Goal: Information Seeking & Learning: Check status

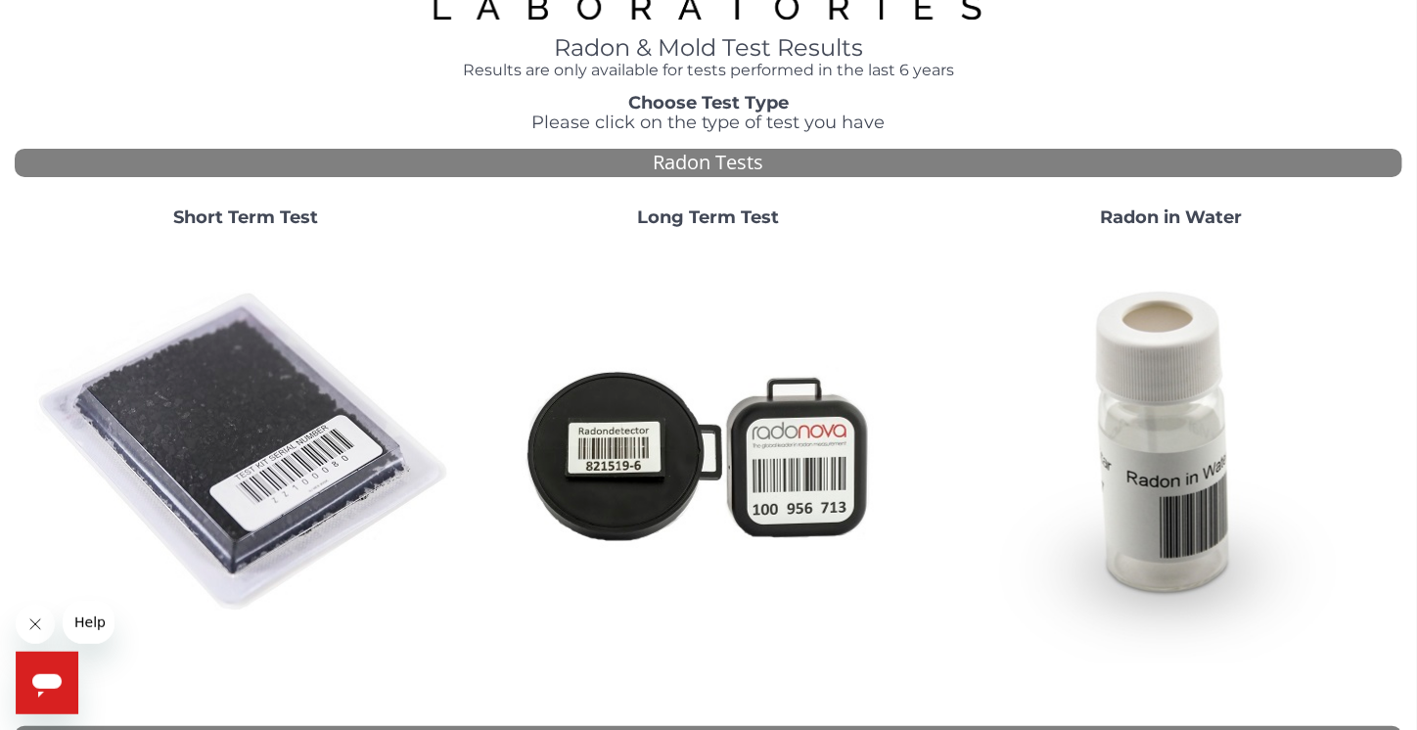
scroll to position [98, 0]
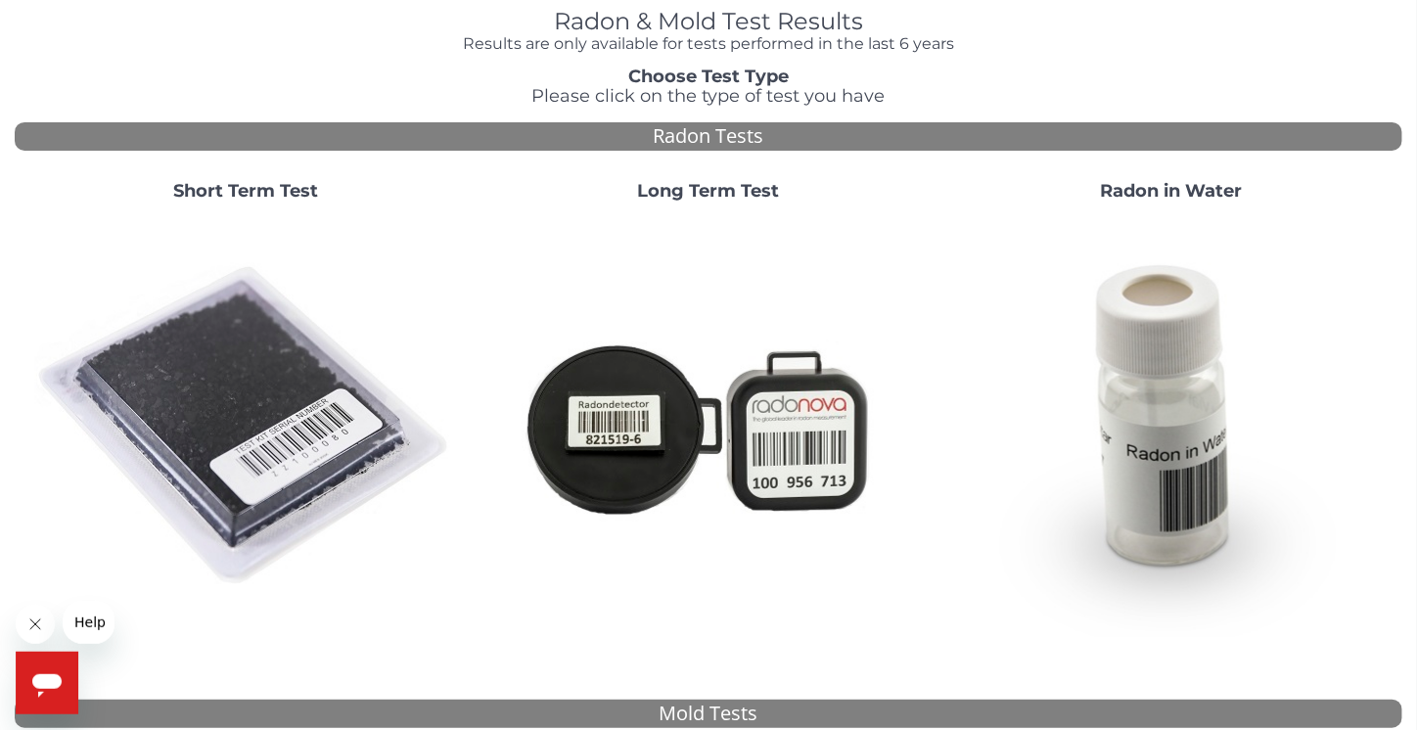
click at [245, 197] on strong "Short Term Test" at bounding box center [245, 191] width 145 height 22
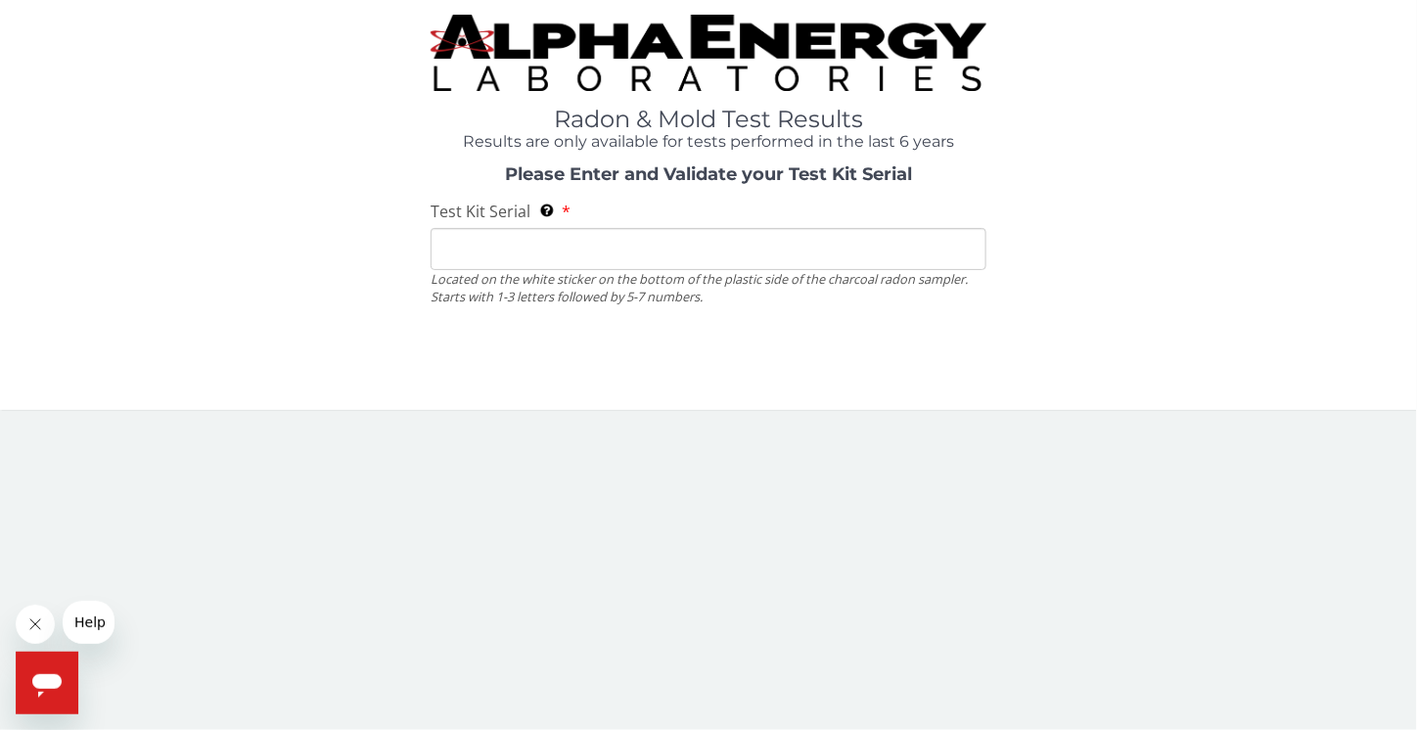
scroll to position [0, 0]
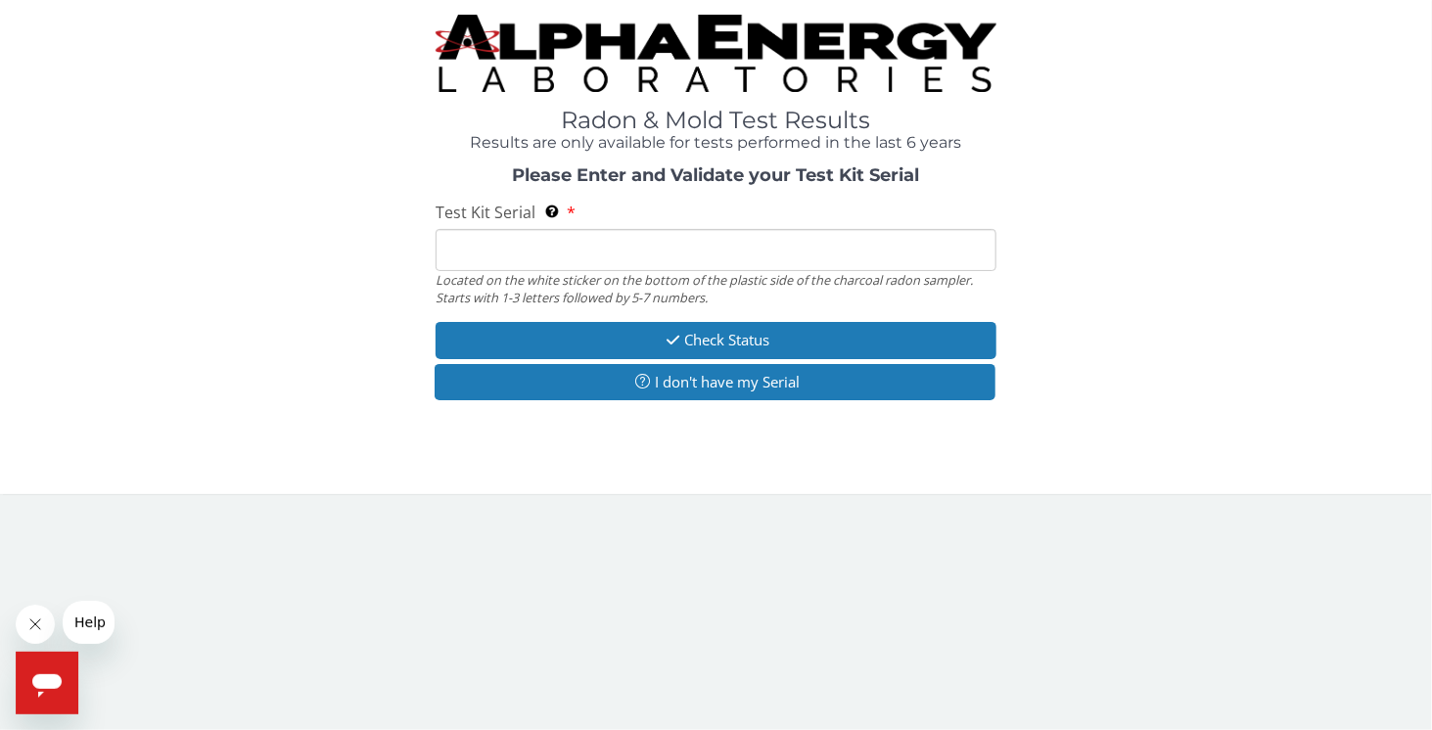
click at [733, 259] on input "Test Kit Serial Located on the white sticker on the bottom of the plastic side …" at bounding box center [716, 250] width 561 height 42
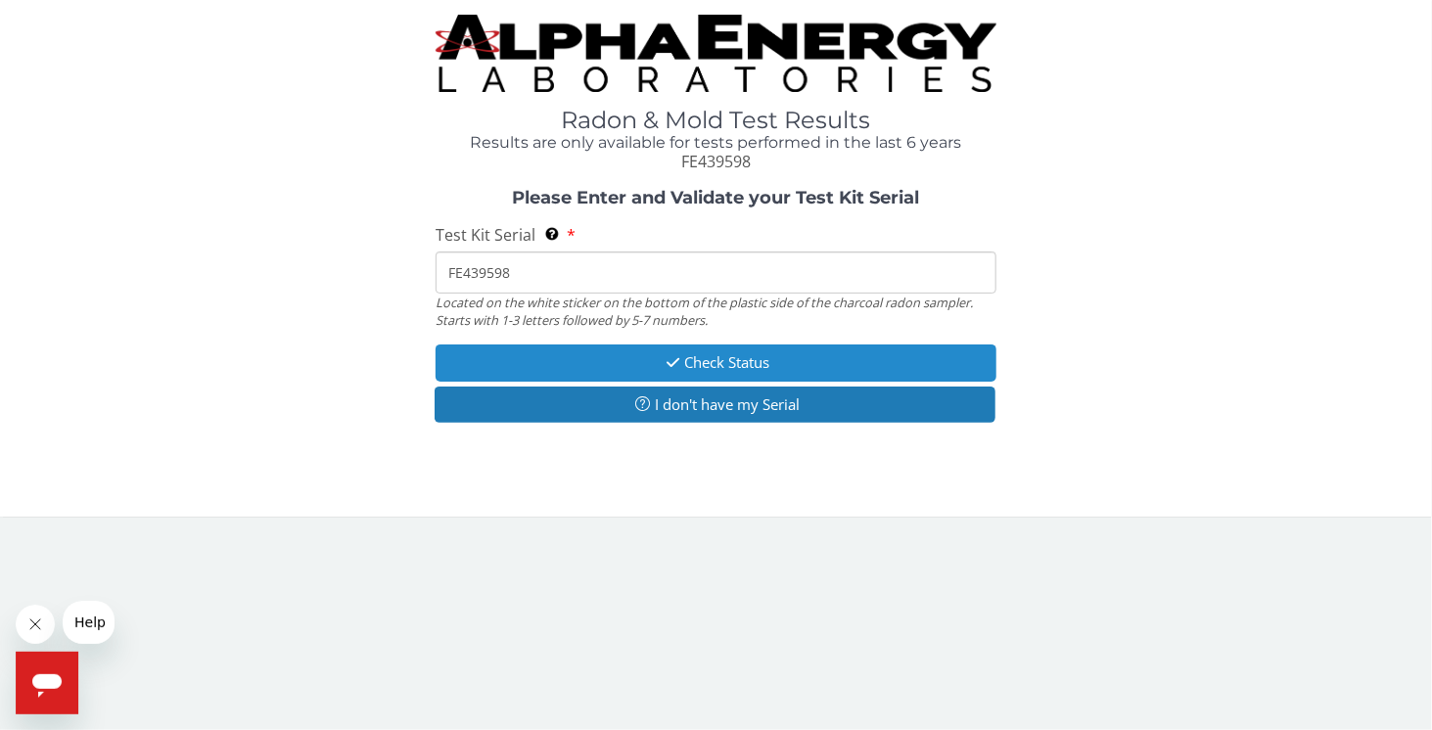
type input "FE439598"
click at [740, 366] on button "Check Status" at bounding box center [716, 363] width 561 height 36
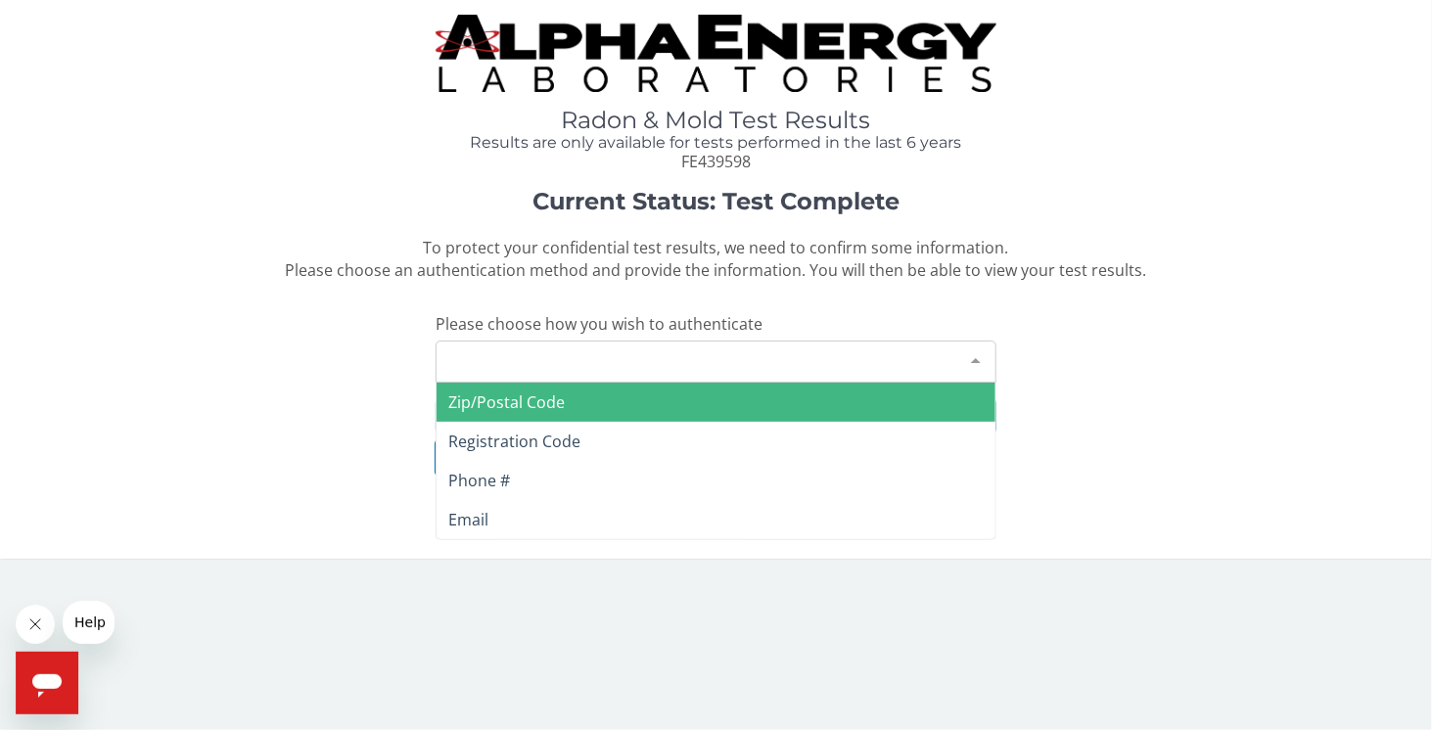
click at [967, 351] on div at bounding box center [975, 360] width 39 height 37
click at [710, 394] on span "Zip/Postal Code" at bounding box center [716, 402] width 559 height 39
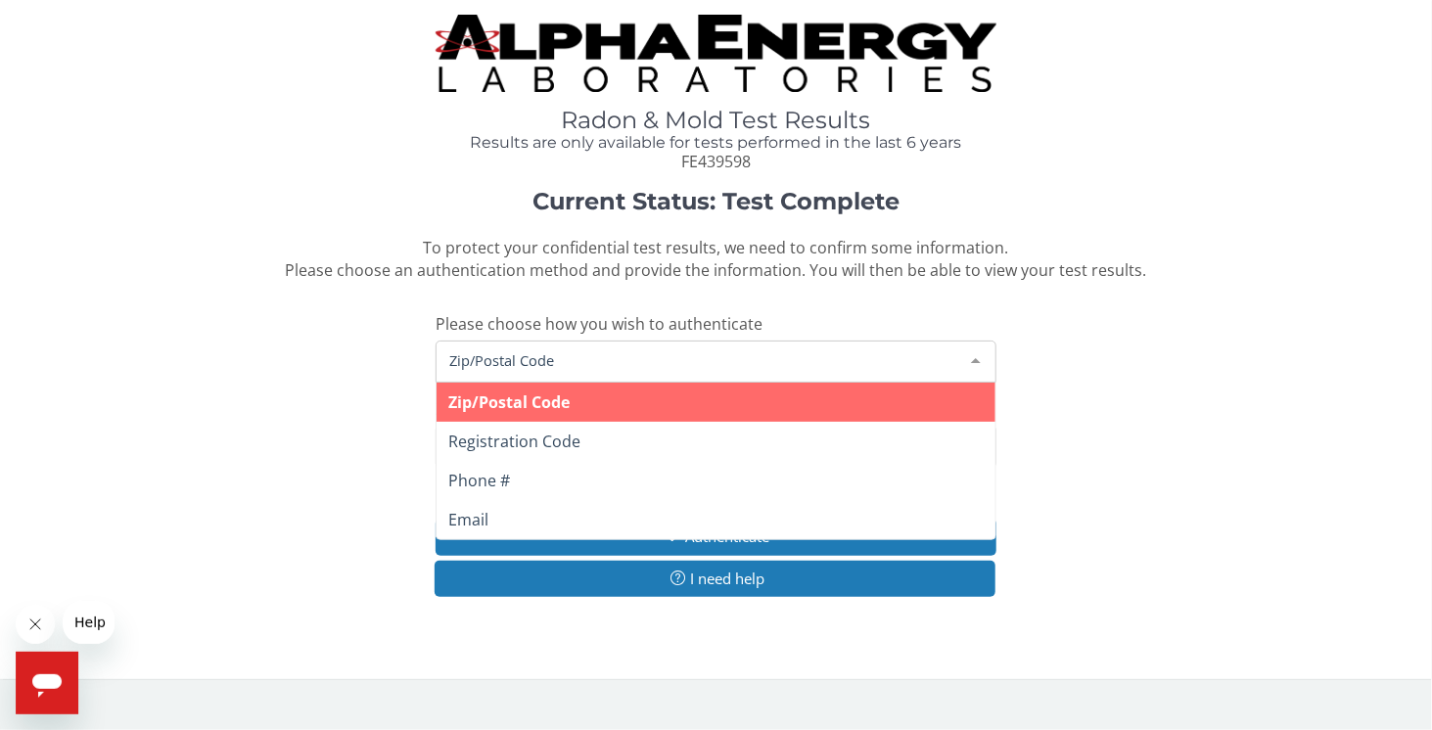
click at [717, 360] on span "Zip/Postal Code" at bounding box center [700, 360] width 512 height 22
click at [724, 349] on span "Zip/Postal Code" at bounding box center [700, 360] width 512 height 22
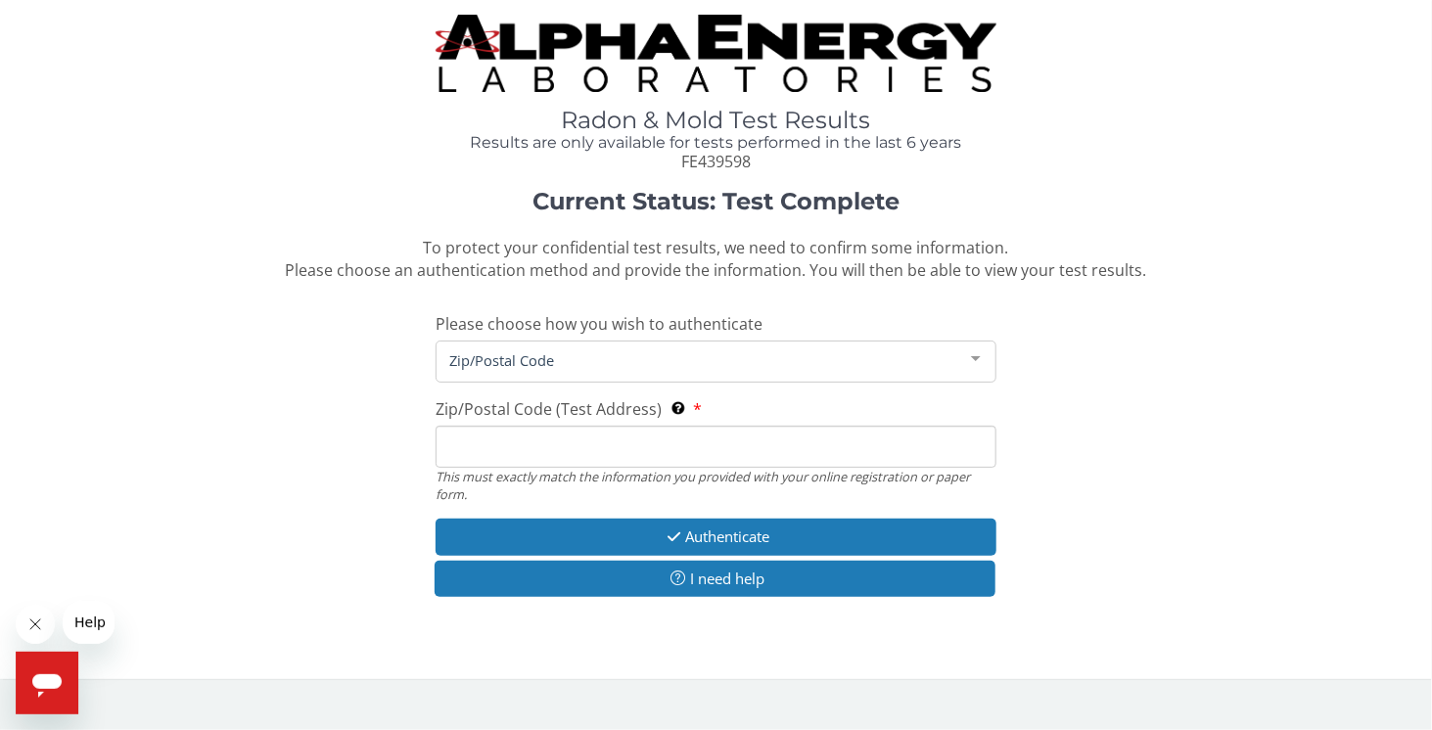
click at [677, 445] on input "Zip/Postal Code (Test Address) This must exactly match the information you prov…" at bounding box center [716, 447] width 561 height 42
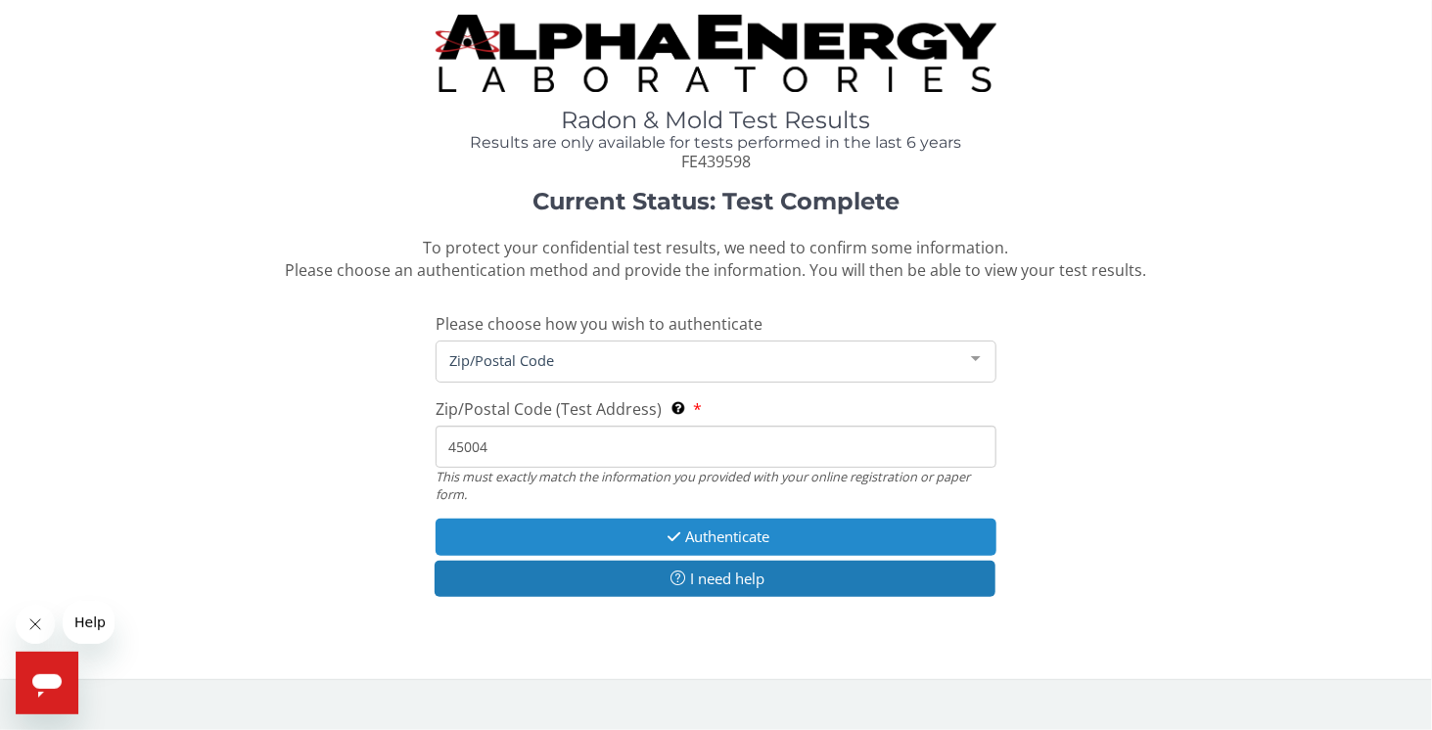
click at [707, 532] on button "Authenticate" at bounding box center [716, 537] width 561 height 36
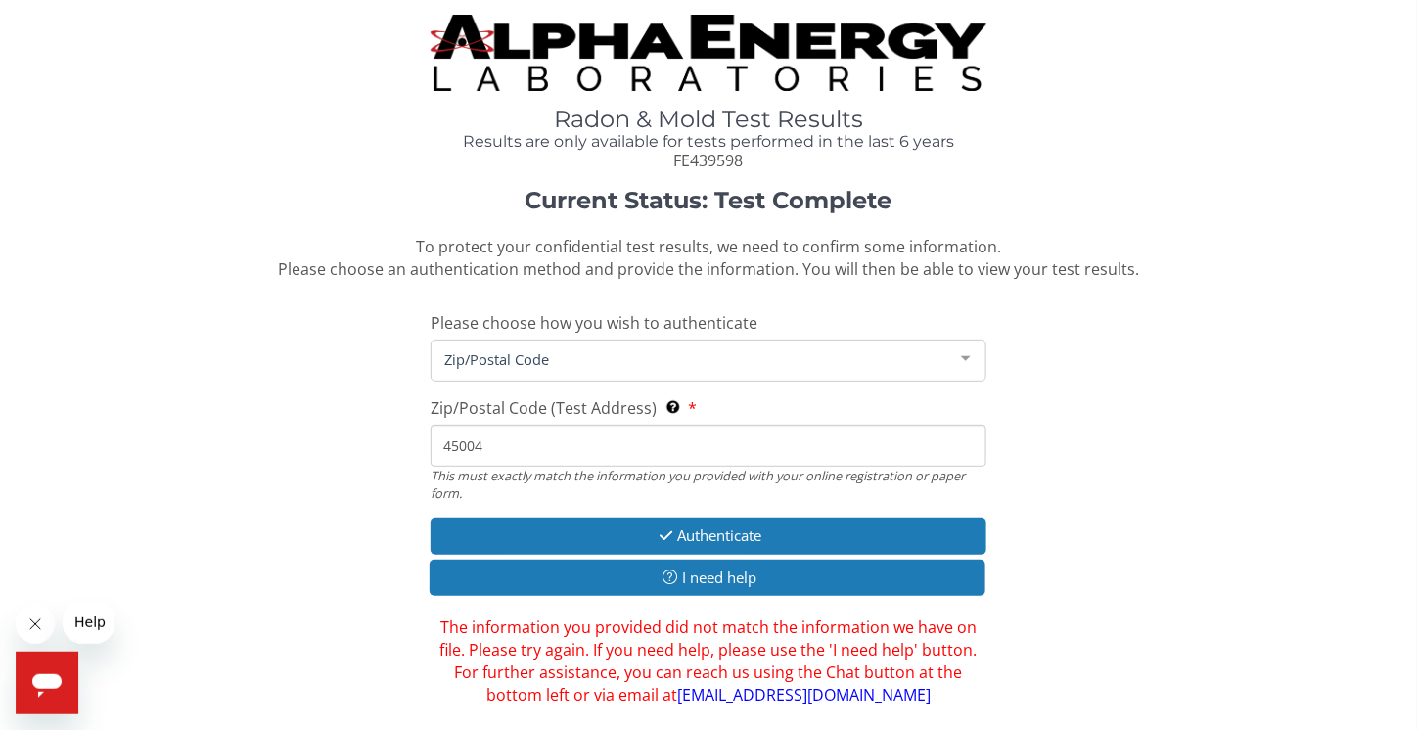
click at [565, 455] on input "45004" at bounding box center [708, 446] width 555 height 42
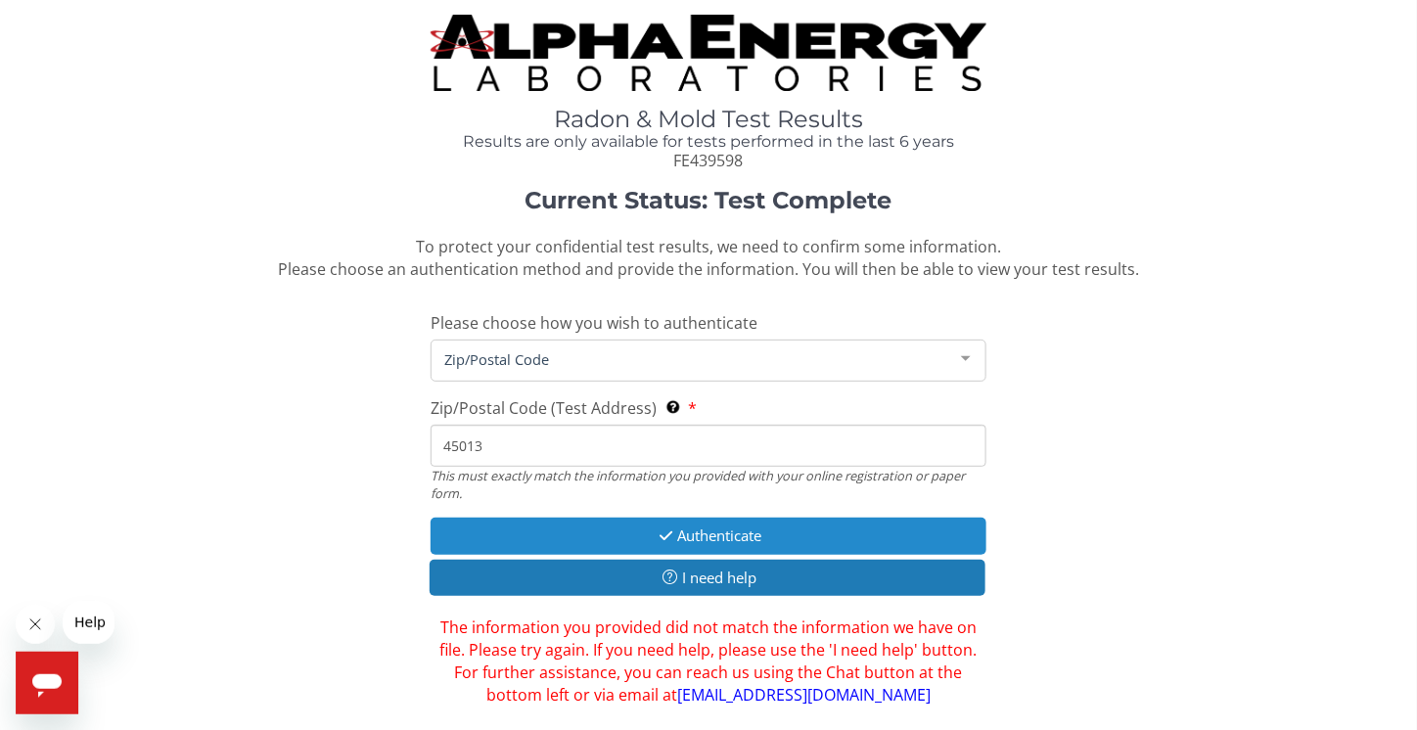
type input "45013"
click at [690, 525] on button "Authenticate" at bounding box center [708, 536] width 555 height 36
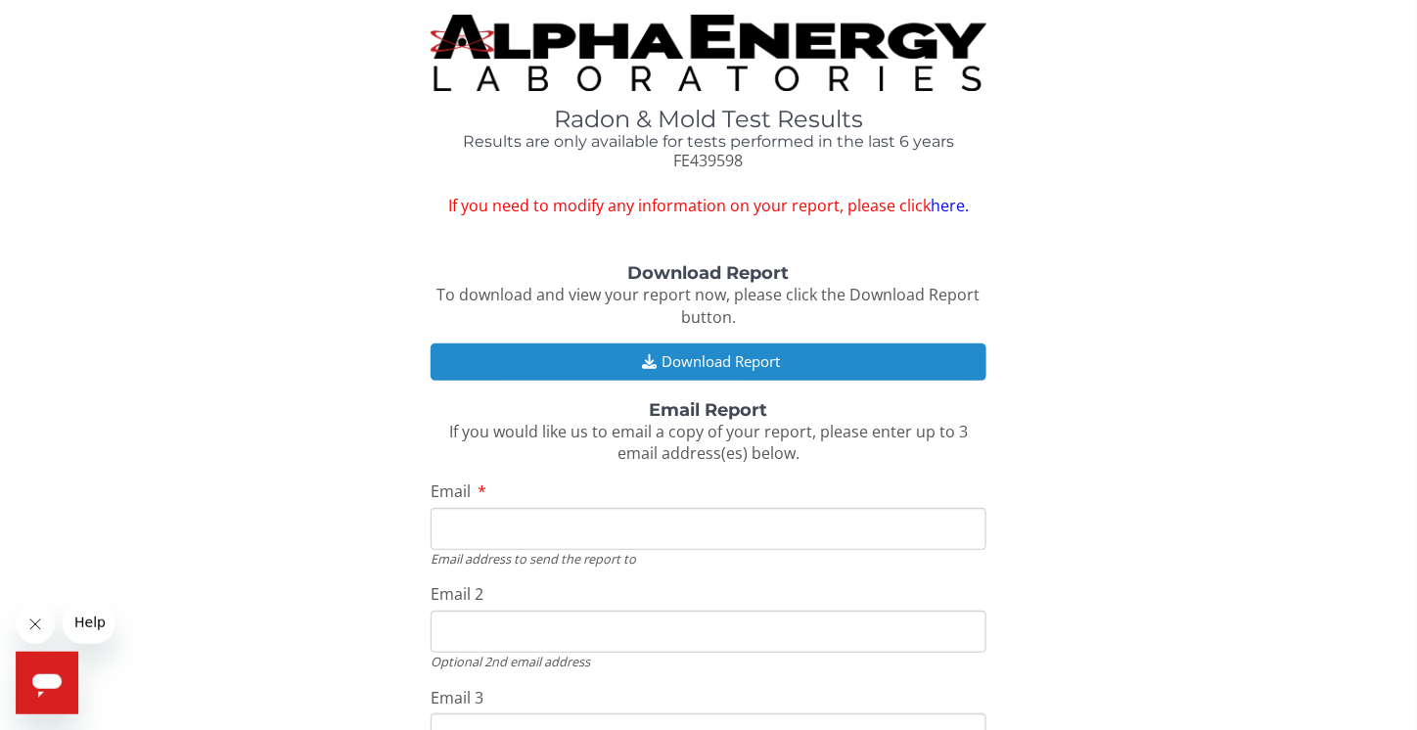
click at [726, 363] on button "Download Report" at bounding box center [708, 362] width 555 height 36
